Goal: Task Accomplishment & Management: Use online tool/utility

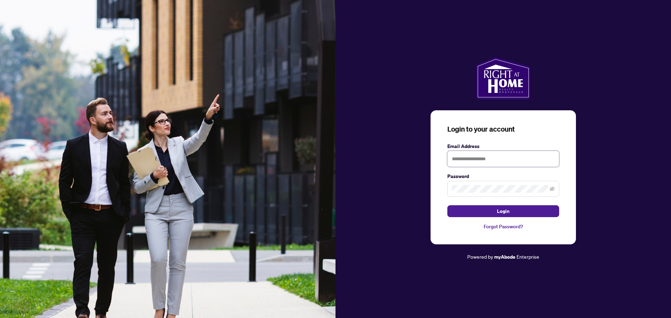
click at [468, 157] on input "text" at bounding box center [503, 159] width 112 height 16
type input "**********"
click at [496, 207] on button "Login" at bounding box center [503, 211] width 112 height 12
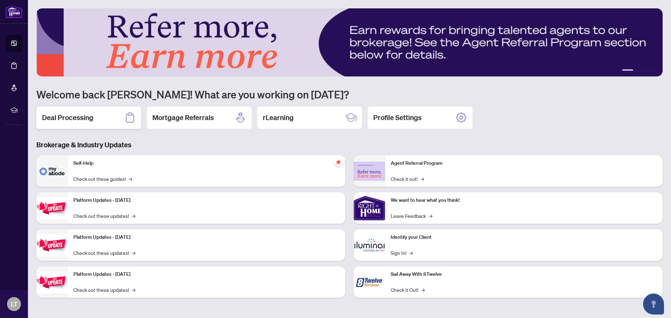
click at [72, 118] on h2 "Deal Processing" at bounding box center [67, 118] width 51 height 10
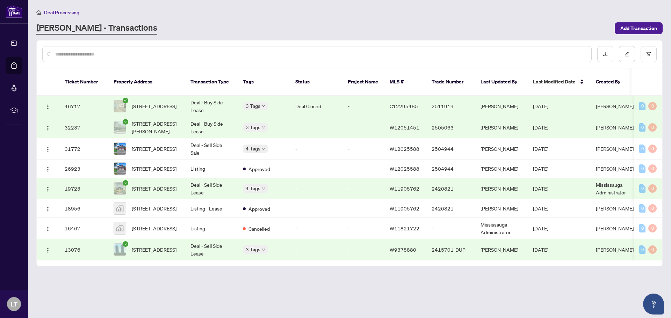
click at [223, 96] on td "Deal - Buy Side Lease" at bounding box center [211, 106] width 52 height 21
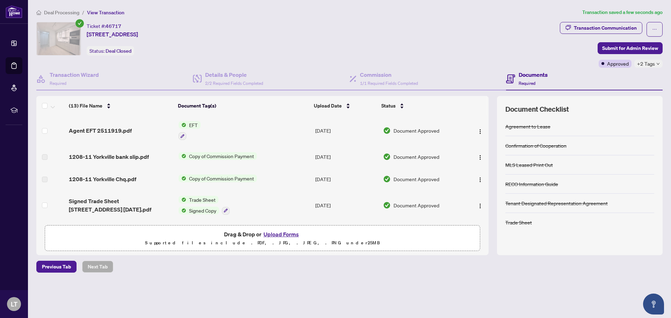
click at [189, 123] on span "EFT" at bounding box center [193, 125] width 14 height 8
click at [168, 160] on span "EFT" at bounding box center [165, 160] width 14 height 8
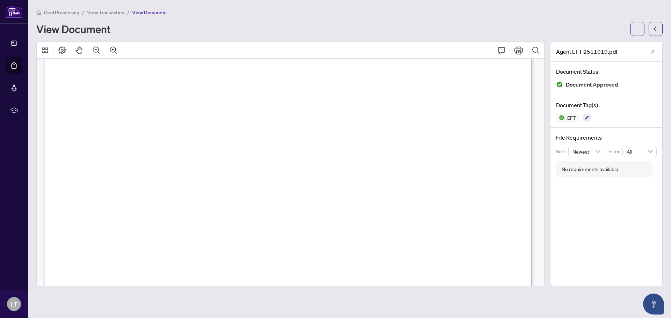
scroll to position [244, 0]
click at [519, 54] on button "Print" at bounding box center [518, 50] width 17 height 17
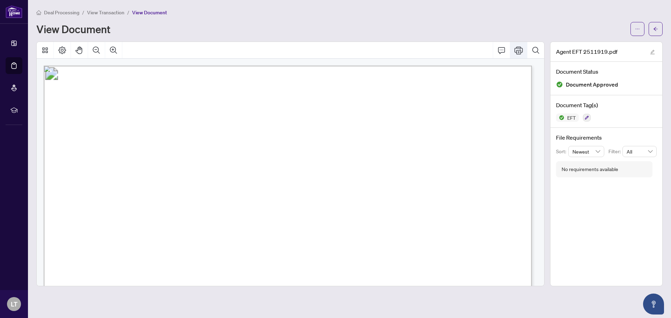
click at [516, 51] on icon "Print" at bounding box center [518, 50] width 8 height 8
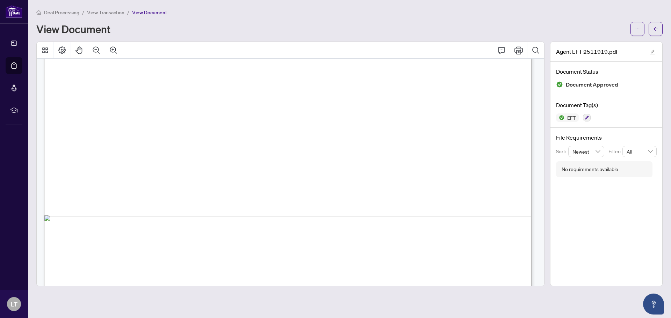
scroll to position [418, 0]
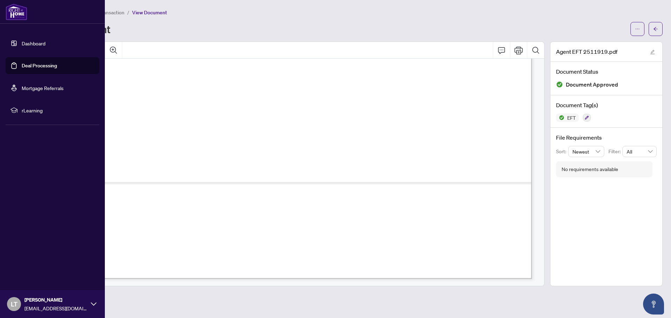
click at [93, 308] on div "LT [PERSON_NAME] [EMAIL_ADDRESS][DOMAIN_NAME]" at bounding box center [52, 304] width 105 height 28
click at [31, 263] on span "Logout" at bounding box center [28, 262] width 16 height 11
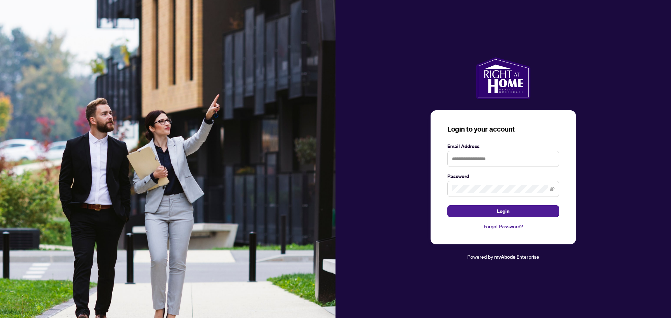
click at [31, 263] on img at bounding box center [167, 159] width 335 height 318
